Goal: Information Seeking & Learning: Learn about a topic

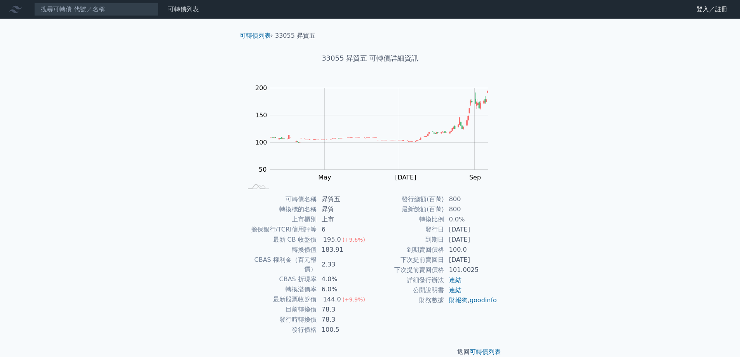
click at [456, 289] on link "連結" at bounding box center [455, 289] width 12 height 7
drag, startPoint x: 322, startPoint y: 301, endPoint x: 336, endPoint y: 300, distance: 13.7
click at [336, 304] on td "78.3" at bounding box center [343, 309] width 53 height 10
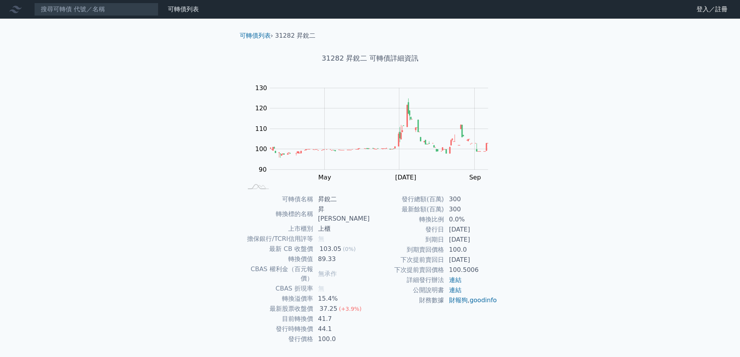
drag, startPoint x: 450, startPoint y: 259, endPoint x: 477, endPoint y: 264, distance: 27.3
click at [477, 264] on td "2025-07-03" at bounding box center [470, 260] width 53 height 10
click at [454, 283] on link "連結" at bounding box center [455, 279] width 12 height 7
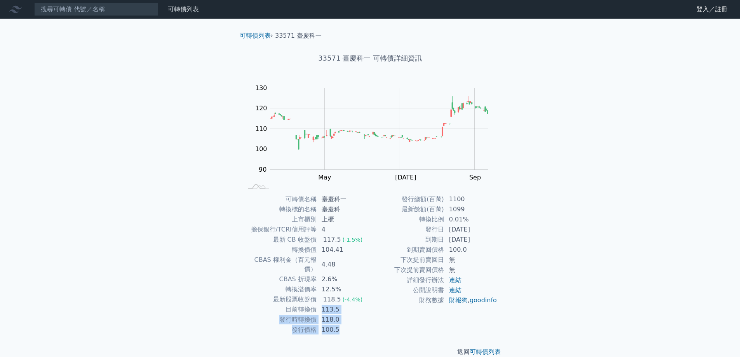
drag, startPoint x: 320, startPoint y: 300, endPoint x: 346, endPoint y: 316, distance: 30.7
click at [346, 316] on tbody "可轉債名稱 臺慶科一 轉換標的名稱 臺慶科 上市櫃別 上櫃 擔保銀行/TCRI信用評等 4 最新 CB 收盤價 117.5 (-1.5%) 轉換價值 104.…" at bounding box center [306, 264] width 127 height 141
click at [377, 335] on div "返回 可轉債列表" at bounding box center [369, 352] width 273 height 34
click at [457, 290] on link "連結" at bounding box center [455, 289] width 12 height 7
click at [459, 281] on link "連結" at bounding box center [455, 279] width 12 height 7
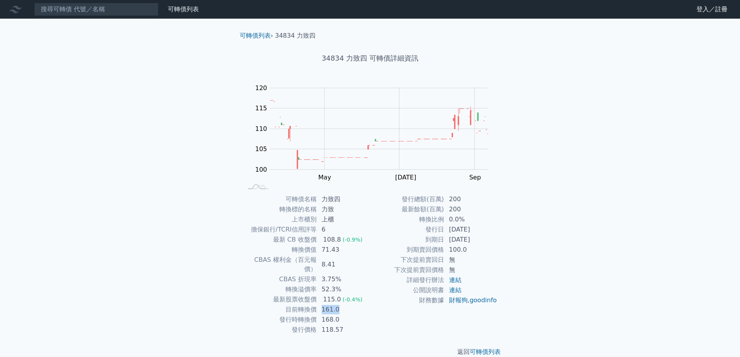
drag, startPoint x: 321, startPoint y: 300, endPoint x: 352, endPoint y: 303, distance: 31.6
click at [352, 304] on td "161.0" at bounding box center [343, 309] width 53 height 10
click at [453, 281] on link "連結" at bounding box center [455, 279] width 12 height 7
drag, startPoint x: 335, startPoint y: 301, endPoint x: 321, endPoint y: 301, distance: 13.6
click at [321, 304] on td "89.1" at bounding box center [343, 309] width 53 height 10
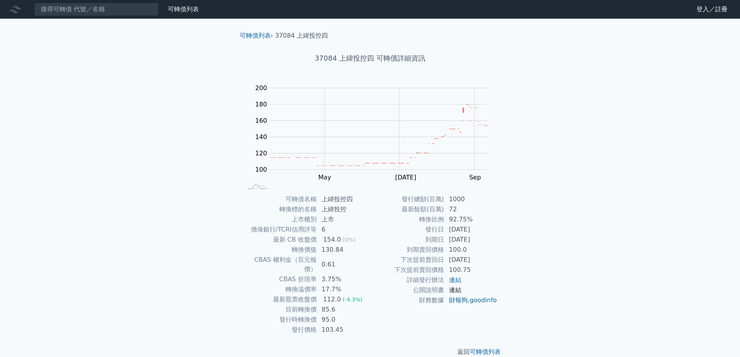
click at [458, 289] on link "連結" at bounding box center [455, 289] width 12 height 7
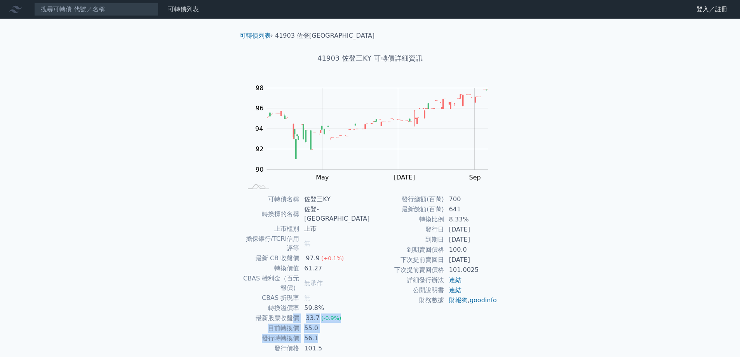
drag, startPoint x: 333, startPoint y: 309, endPoint x: 307, endPoint y: 289, distance: 32.6
click at [307, 289] on tbody "可轉債名稱 佐登三KY 轉換標的名稱 佐登-KY 上市櫃別 上市 擔保銀行/TCRI信用評等 無 最新 CB 收盤價 97.9 (+0.1%) 轉換價值 61…" at bounding box center [306, 273] width 127 height 159
click at [351, 323] on td "55.0" at bounding box center [334, 328] width 70 height 10
click at [456, 280] on link "連結" at bounding box center [455, 279] width 12 height 7
click at [454, 277] on link "連結" at bounding box center [455, 279] width 12 height 7
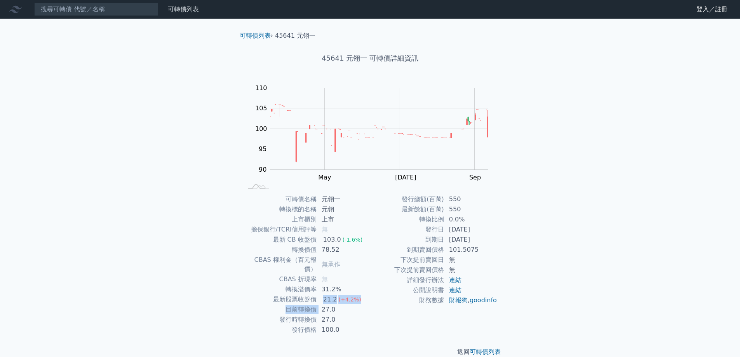
drag, startPoint x: 321, startPoint y: 300, endPoint x: 322, endPoint y: 289, distance: 10.5
click at [322, 289] on tbody "可轉債名稱 元翎一 轉換標的名稱 元翎 上市櫃別 上市 擔保銀行/TCRI信用評等 無 最新 CB 收盤價 103.0 (-1.6%) 轉換價值 78.52 …" at bounding box center [306, 264] width 127 height 141
click at [378, 322] on div "發行總額(百萬) 550 最新餘額(百萬) 550 轉換比例 0.0% 發行日 2023-09-26 到期日 2026-09-26 到期賣回價格 101.50…" at bounding box center [433, 264] width 127 height 141
click at [453, 292] on link "連結" at bounding box center [455, 289] width 12 height 7
click at [460, 281] on link "連結" at bounding box center [455, 279] width 12 height 7
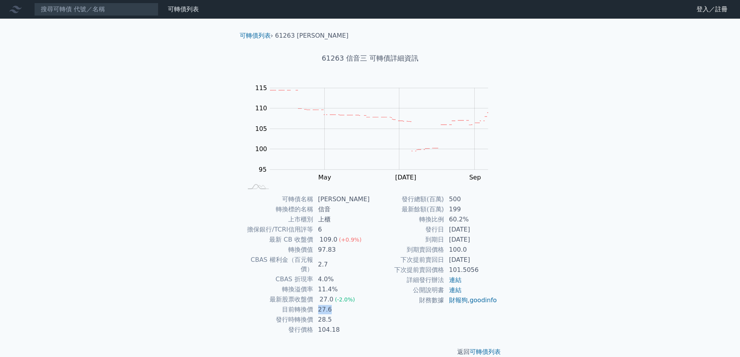
drag, startPoint x: 335, startPoint y: 302, endPoint x: 320, endPoint y: 302, distance: 15.5
click at [320, 304] on td "27.6" at bounding box center [341, 309] width 57 height 10
click at [346, 314] on td "28.5" at bounding box center [341, 319] width 57 height 10
drag, startPoint x: 335, startPoint y: 302, endPoint x: 317, endPoint y: 290, distance: 21.2
click at [317, 290] on tbody "可轉債名稱 信音三 轉換標的名稱 信音 上市櫃別 上櫃 擔保銀行/TCRI信用評等 6 最新 CB 收盤價 109.0 (+0.9%) 轉換價值 97.83 …" at bounding box center [306, 264] width 127 height 141
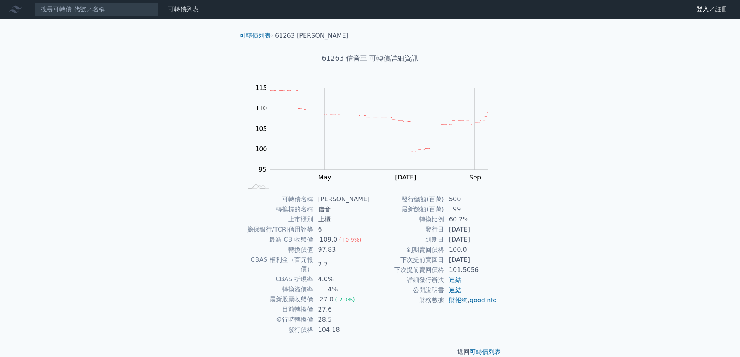
click at [371, 305] on td "財務數據" at bounding box center [407, 300] width 74 height 10
drag, startPoint x: 464, startPoint y: 218, endPoint x: 449, endPoint y: 219, distance: 15.2
click at [449, 219] on td "60.2%" at bounding box center [470, 219] width 53 height 10
copy td "60.2%"
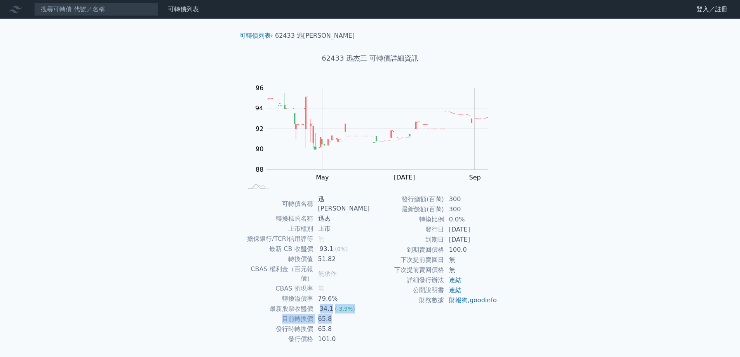
drag, startPoint x: 334, startPoint y: 300, endPoint x: 320, endPoint y: 293, distance: 15.6
click at [320, 293] on tbody "可轉債名稱 迅[PERSON_NAME] 轉換標的名稱 迅杰 上市櫃別 上市 擔保銀行/TCRI信用評等 無 最新 CB 收盤價 93.1 (0%) 轉換價值…" at bounding box center [306, 269] width 127 height 150
click at [351, 314] on td "65.8" at bounding box center [341, 319] width 57 height 10
drag, startPoint x: 450, startPoint y: 240, endPoint x: 489, endPoint y: 240, distance: 38.8
click at [489, 240] on td "[DATE]" at bounding box center [470, 240] width 53 height 10
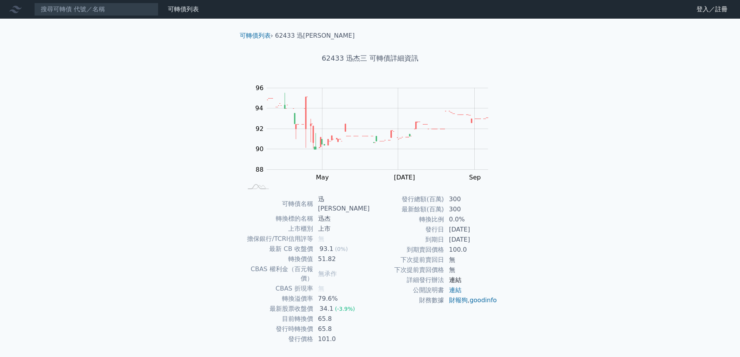
click at [457, 280] on link "連結" at bounding box center [455, 279] width 12 height 7
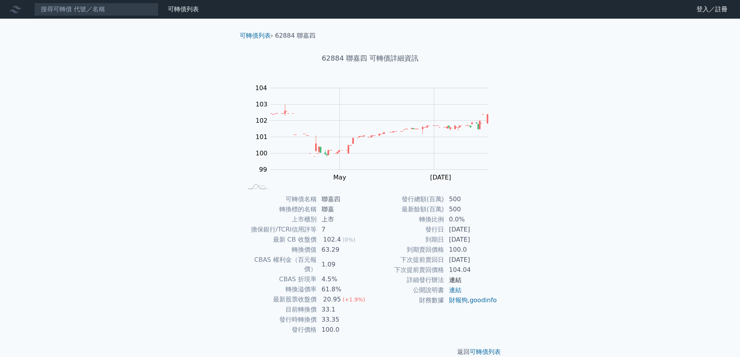
click at [455, 277] on link "連結" at bounding box center [455, 279] width 12 height 7
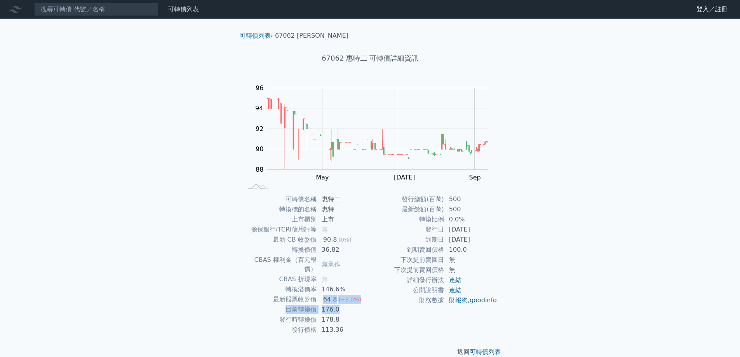
drag, startPoint x: 323, startPoint y: 291, endPoint x: 339, endPoint y: 299, distance: 18.1
click at [339, 299] on tbody "可轉債名稱 [PERSON_NAME] 轉換標的名稱 惠特 上市櫃別 上市 擔保銀行/TCRI信用評等 無 最新 CB 收盤價 90.8 (0%) 轉換價值 …" at bounding box center [306, 264] width 127 height 141
click at [340, 314] on td "178.8" at bounding box center [343, 319] width 53 height 10
drag, startPoint x: 338, startPoint y: 301, endPoint x: 321, endPoint y: 292, distance: 19.3
click at [321, 292] on tbody "可轉債名稱 惠特二 轉換標的名稱 惠特 上市櫃別 上市 擔保銀行/TCRI信用評等 無 最新 CB 收盤價 90.8 (0%) 轉換價值 36.82 CBAS…" at bounding box center [306, 264] width 127 height 141
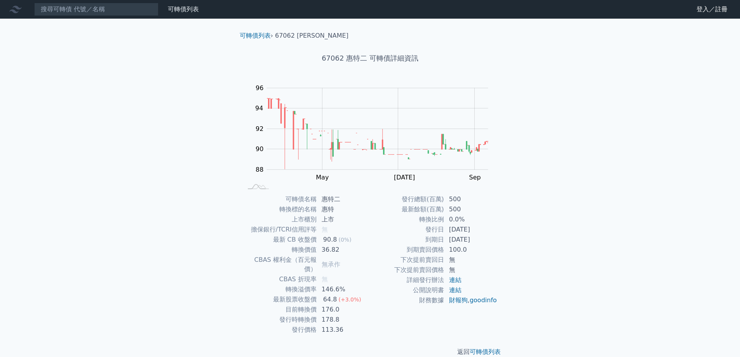
click at [334, 314] on td "178.8" at bounding box center [343, 319] width 53 height 10
drag, startPoint x: 338, startPoint y: 305, endPoint x: 314, endPoint y: 293, distance: 26.2
click at [314, 293] on tbody "可轉債名稱 惠特二 轉換標的名稱 惠特 上市櫃別 上市 擔保銀行/TCRI信用評等 無 最新 CB 收盤價 90.8 (0%) 轉換價值 36.82 CBAS…" at bounding box center [306, 264] width 127 height 141
click at [349, 314] on td "178.8" at bounding box center [343, 319] width 53 height 10
drag, startPoint x: 450, startPoint y: 238, endPoint x: 491, endPoint y: 238, distance: 40.8
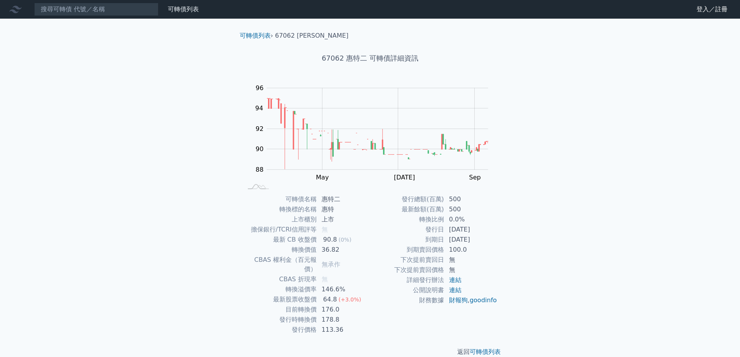
click at [491, 238] on td "2027-10-25" at bounding box center [470, 240] width 53 height 10
click at [455, 281] on link "連結" at bounding box center [455, 279] width 12 height 7
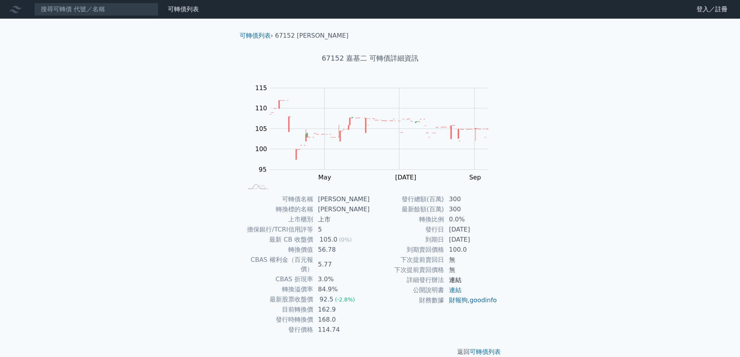
click at [455, 281] on link "連結" at bounding box center [455, 279] width 12 height 7
drag, startPoint x: 484, startPoint y: 238, endPoint x: 436, endPoint y: 234, distance: 48.3
click at [436, 234] on tbody "發行總額(百萬) 300 最新餘額(百萬) 300 轉換比例 0.0% 發行日 2024-01-18 到期日 2027-01-18 到期賣回價格 100.0 …" at bounding box center [433, 249] width 127 height 111
